Goal: Check status

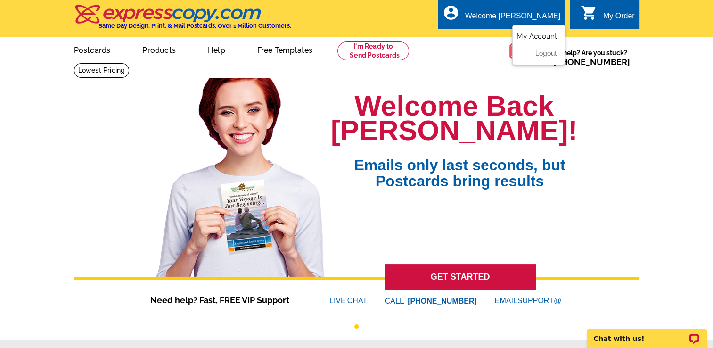
click at [539, 39] on link "My Account" at bounding box center [536, 36] width 41 height 8
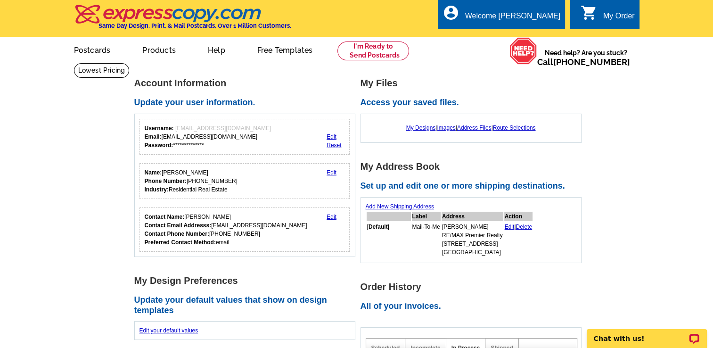
click at [605, 13] on div "My Order" at bounding box center [619, 18] width 32 height 13
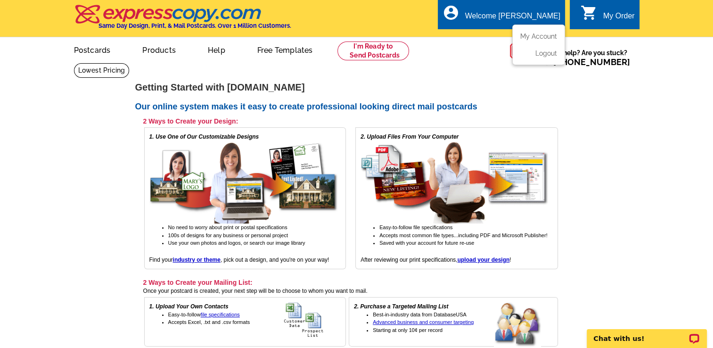
click at [532, 14] on div "Welcome [PERSON_NAME]" at bounding box center [512, 18] width 95 height 13
click at [526, 35] on link "My Account" at bounding box center [536, 36] width 41 height 8
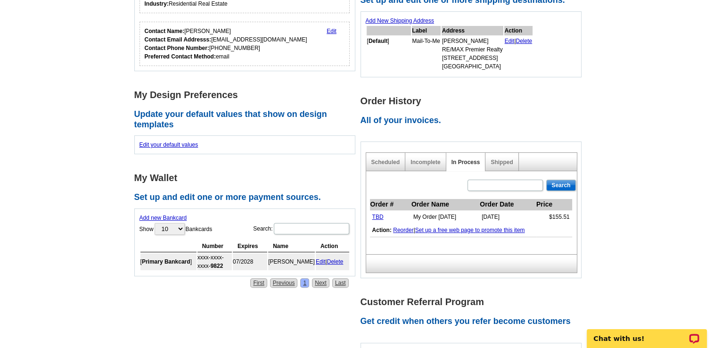
scroll to position [188, 0]
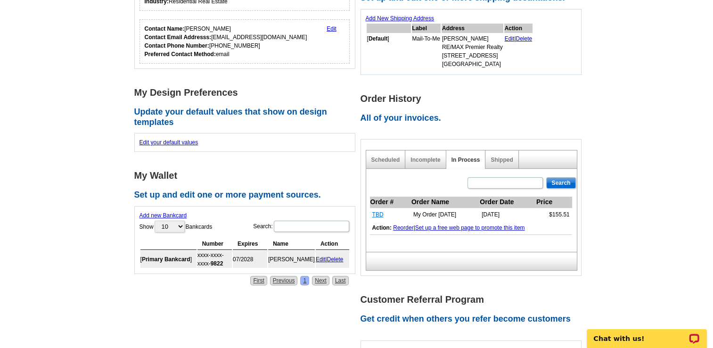
click at [377, 213] on link "TBD" at bounding box center [377, 214] width 11 height 7
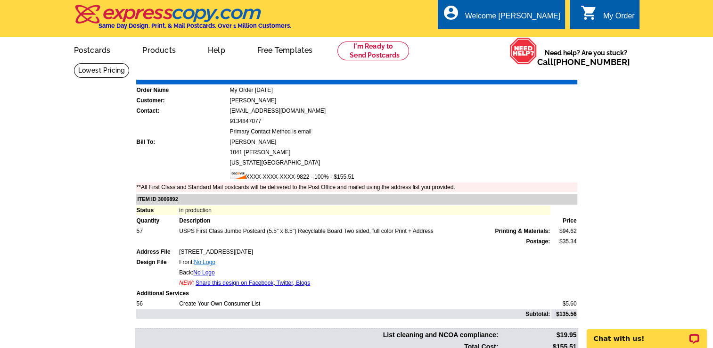
click at [208, 259] on link "No Logo" at bounding box center [204, 262] width 21 height 7
click at [201, 269] on link "No Logo" at bounding box center [203, 272] width 21 height 7
